Goal: Complete application form

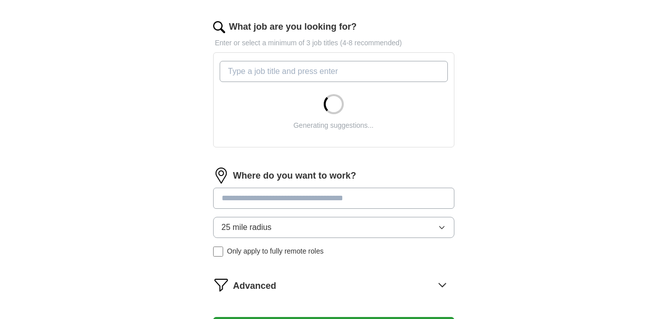
scroll to position [320, 0]
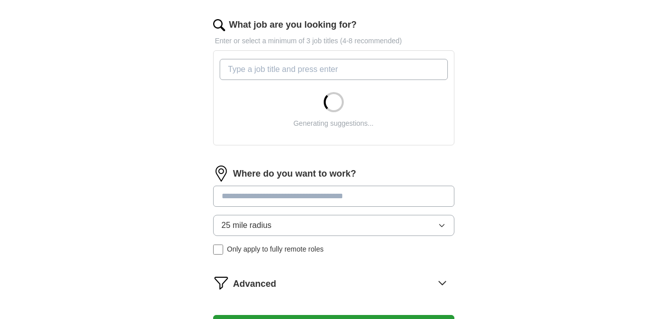
click at [342, 71] on input "What job are you looking for?" at bounding box center [334, 69] width 228 height 21
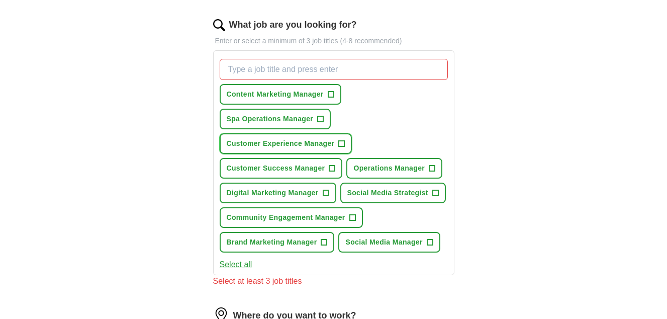
click at [343, 142] on span "+" at bounding box center [342, 144] width 6 height 8
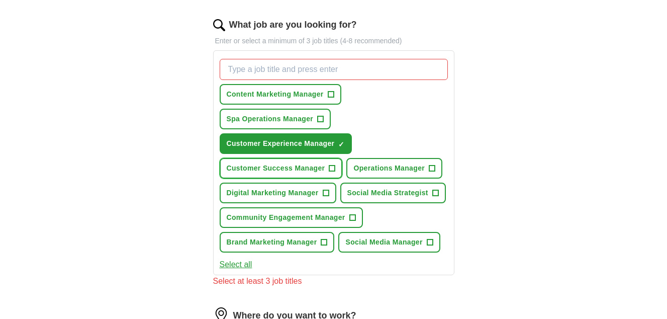
click at [333, 169] on span "+" at bounding box center [332, 168] width 6 height 8
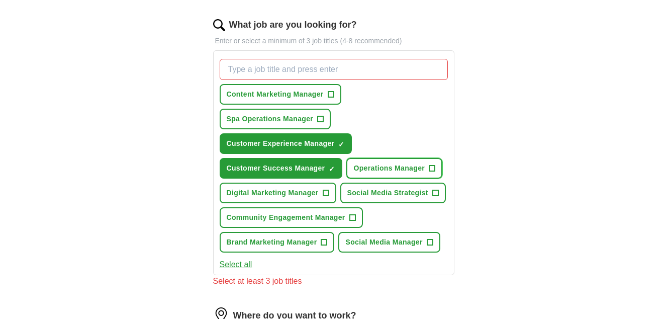
click at [370, 171] on span "Operations Manager" at bounding box center [388, 168] width 71 height 11
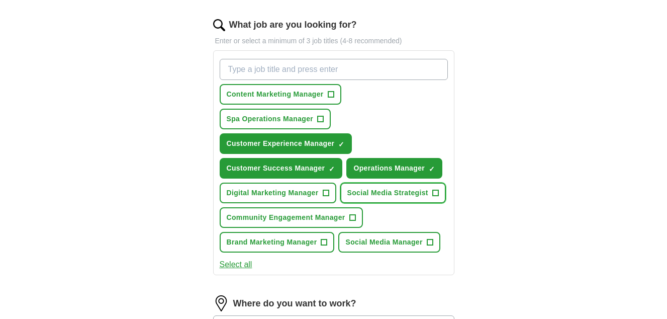
click at [362, 196] on span "Social Media Strategist" at bounding box center [387, 192] width 81 height 11
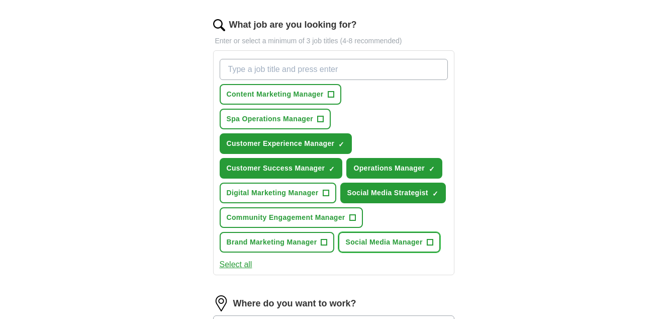
click at [377, 240] on span "Social Media Manager" at bounding box center [383, 242] width 77 height 11
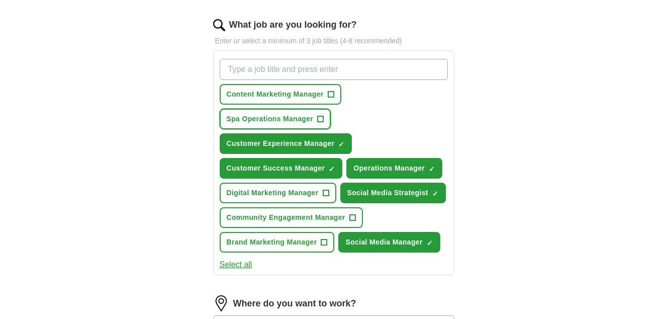
click at [299, 122] on span "Spa Operations Manager" at bounding box center [270, 119] width 87 height 11
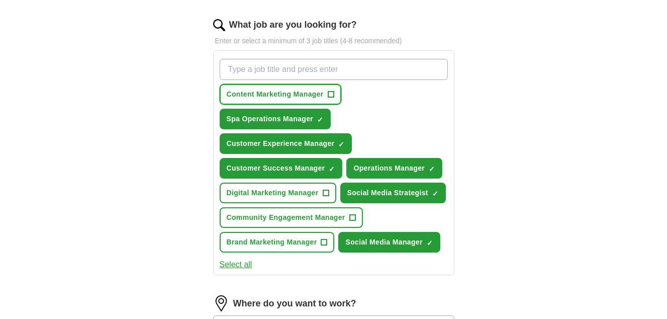
click at [295, 94] on span "Content Marketing Manager" at bounding box center [275, 94] width 97 height 11
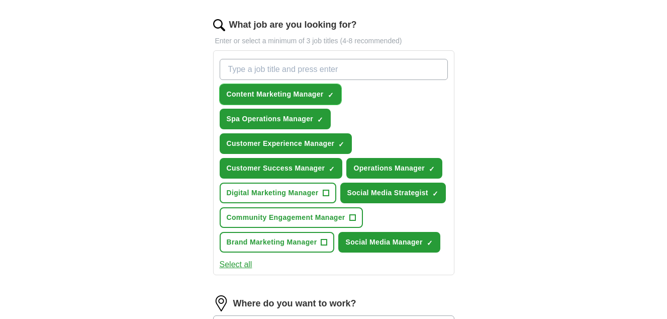
click at [296, 94] on span "Content Marketing Manager" at bounding box center [275, 94] width 97 height 11
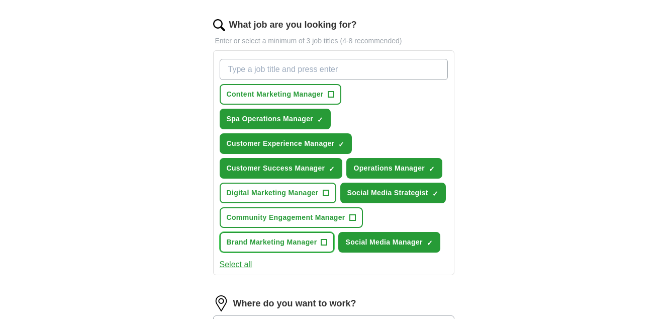
click at [287, 242] on span "Brand Marketing Manager" at bounding box center [272, 242] width 90 height 11
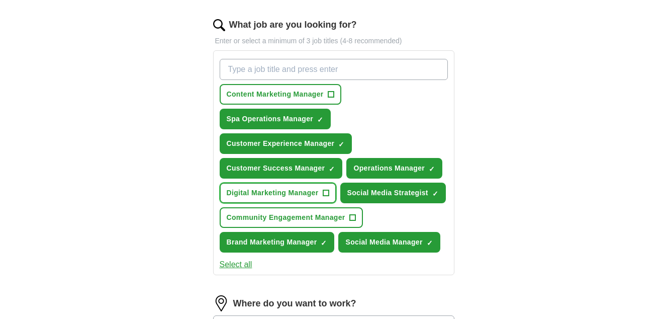
click at [286, 186] on button "Digital Marketing Manager +" at bounding box center [278, 192] width 117 height 21
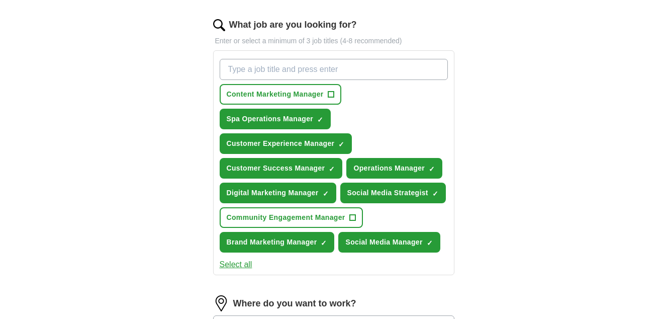
click at [298, 70] on input "What job are you looking for?" at bounding box center [334, 69] width 228 height 21
type input "customer service manager"
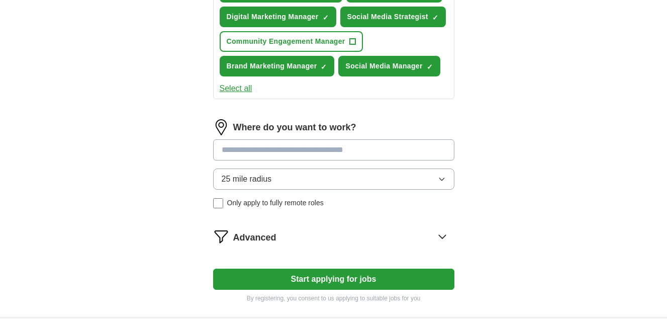
scroll to position [521, 0]
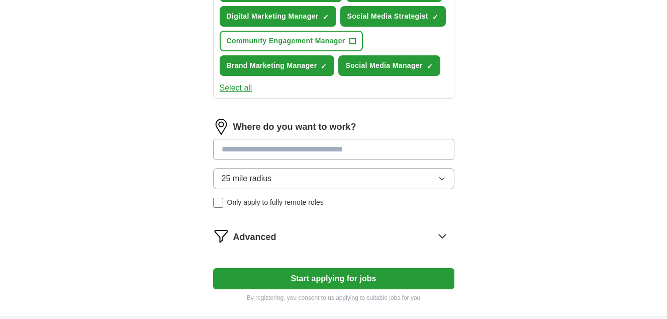
click at [273, 145] on input at bounding box center [333, 149] width 241 height 21
type input "*"
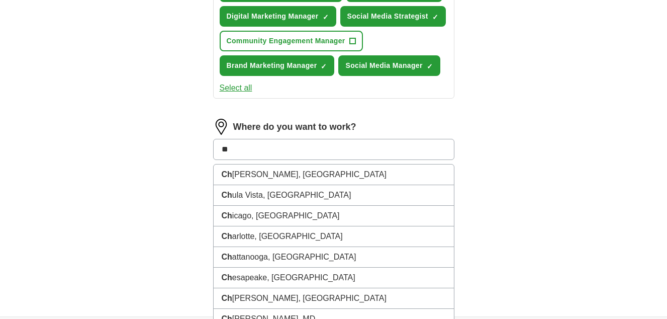
type input "***"
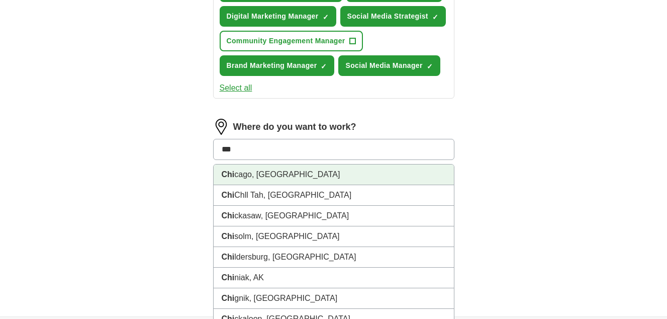
click at [260, 175] on li "Chi cago, [GEOGRAPHIC_DATA]" at bounding box center [334, 174] width 240 height 21
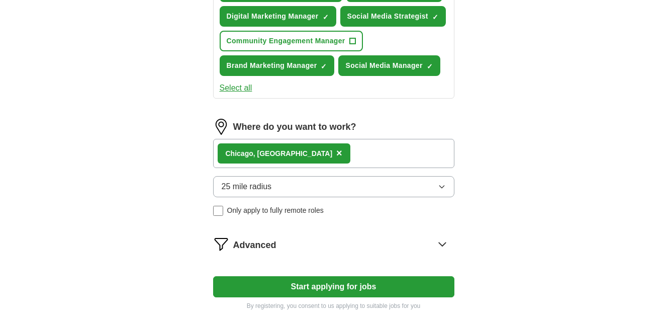
click at [314, 189] on button "25 mile radius" at bounding box center [333, 186] width 241 height 21
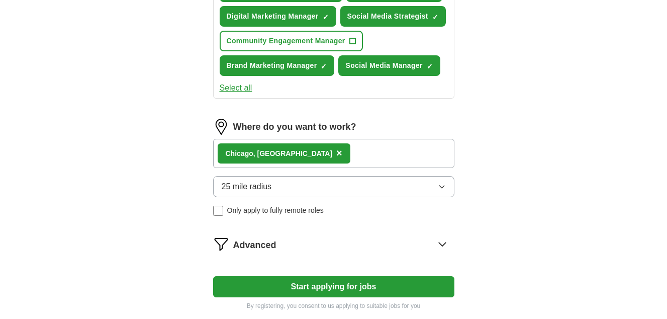
click at [439, 241] on icon at bounding box center [442, 244] width 16 height 16
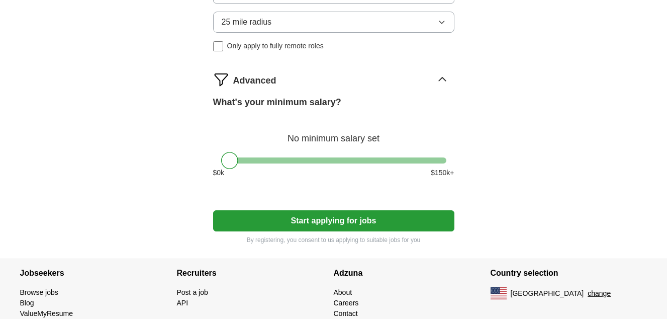
scroll to position [696, 0]
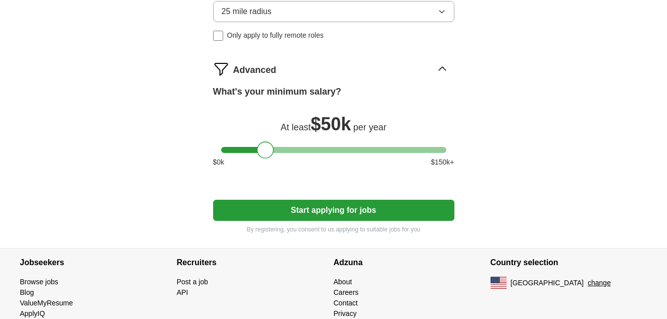
drag, startPoint x: 228, startPoint y: 147, endPoint x: 264, endPoint y: 151, distance: 36.4
click at [264, 151] on div at bounding box center [265, 149] width 17 height 17
click at [353, 207] on button "Start applying for jobs" at bounding box center [333, 210] width 241 height 21
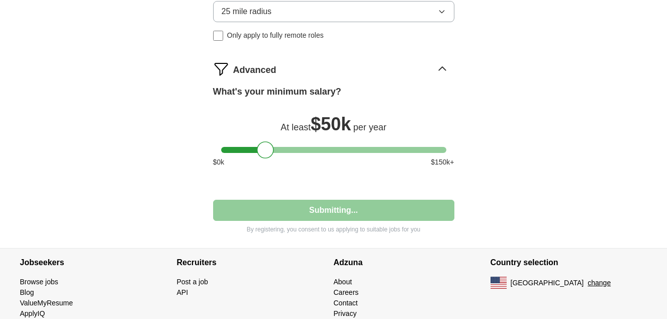
select select "**"
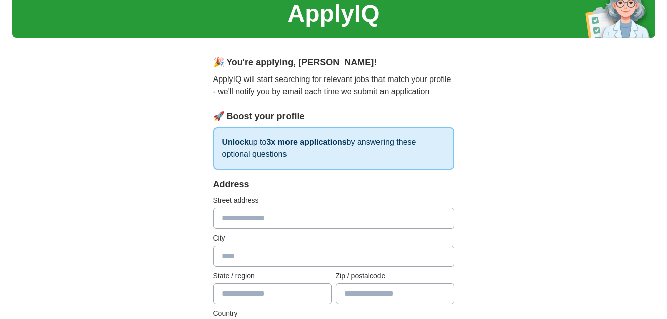
scroll to position [44, 0]
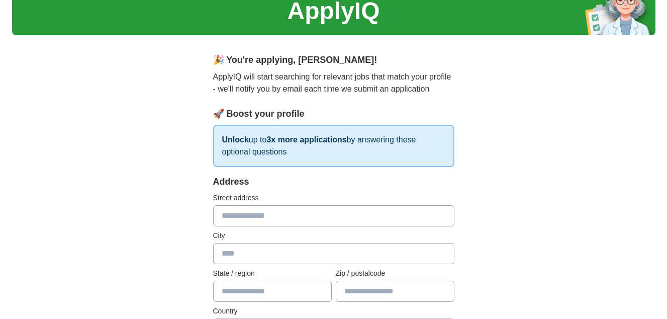
click at [313, 221] on input "text" at bounding box center [333, 215] width 241 height 21
type input "**********"
type input "*******"
type input "********"
type input "*****"
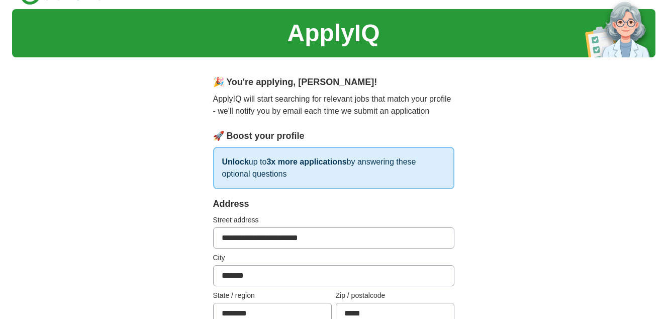
scroll to position [0, 0]
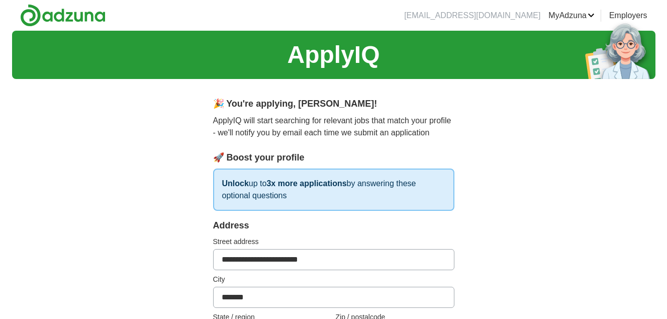
click at [66, 23] on img at bounding box center [62, 15] width 85 height 23
